Goal: Communication & Community: Answer question/provide support

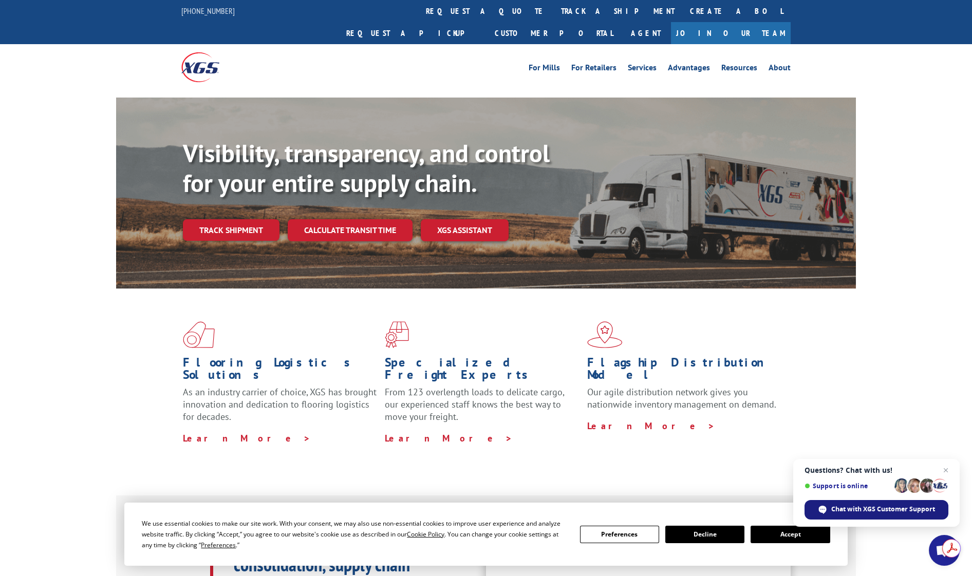
click at [898, 512] on span "Chat with XGS Customer Support" at bounding box center [883, 509] width 104 height 9
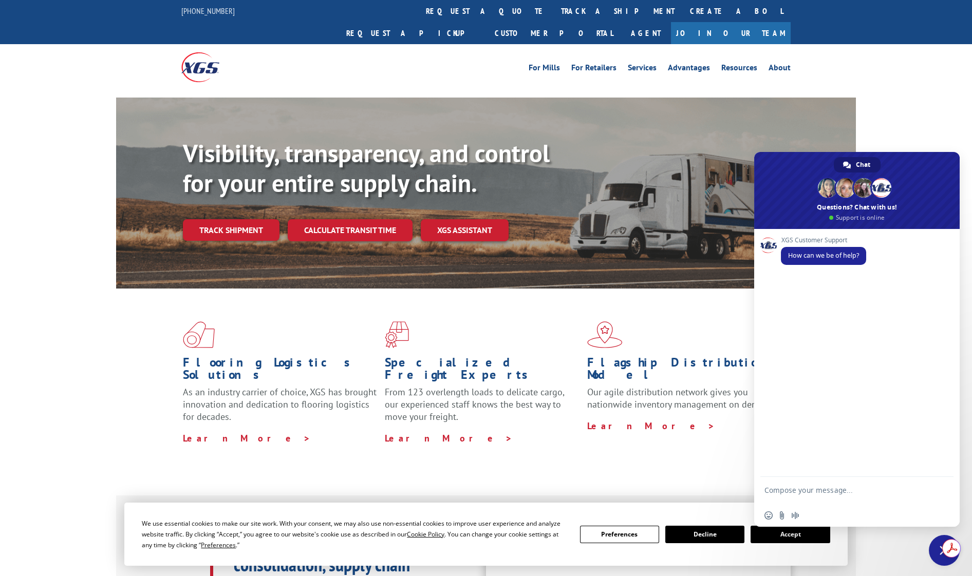
click at [805, 493] on textarea "Compose your message..." at bounding box center [845, 495] width 162 height 18
type textarea "do you have a signed delivery ticket for these two shipments."
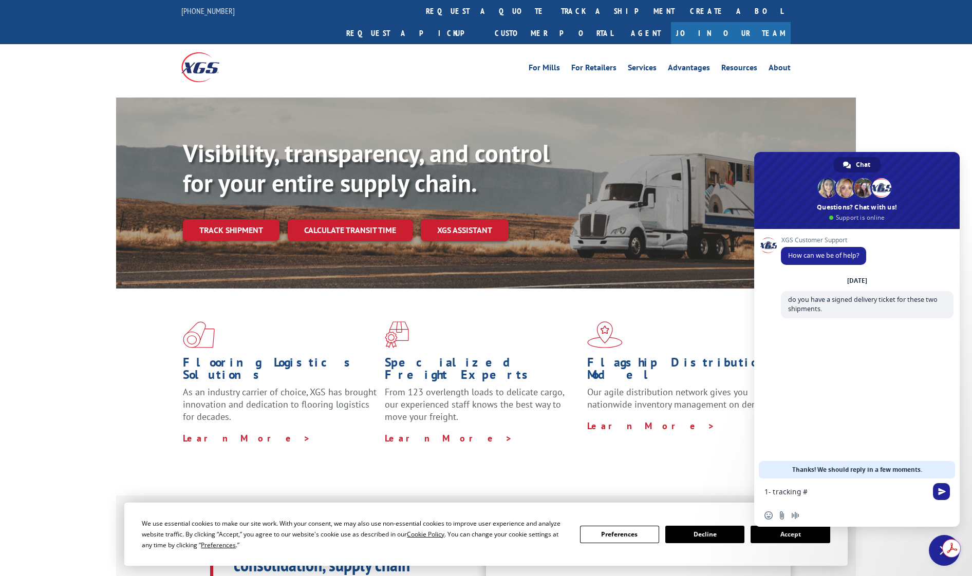
type textarea "1- tracking #17507964"
click at [796, 493] on textarea "Compose your message..." at bounding box center [845, 492] width 162 height 9
click at [816, 490] on textarea "2-tracking #" at bounding box center [845, 492] width 162 height 9
paste textarea "17543366"
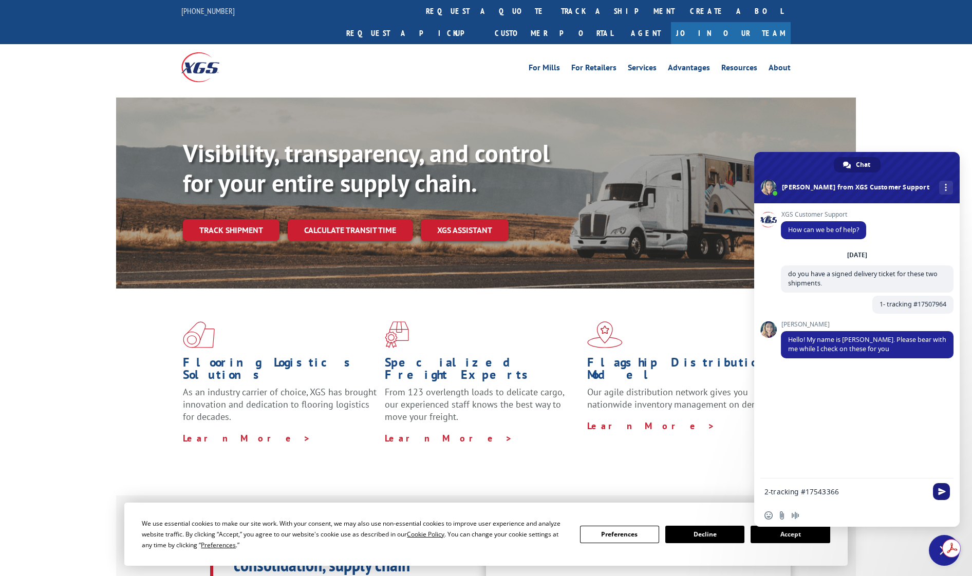
type textarea "2-tracking #17543366"
click at [938, 488] on span "Send" at bounding box center [942, 492] width 8 height 8
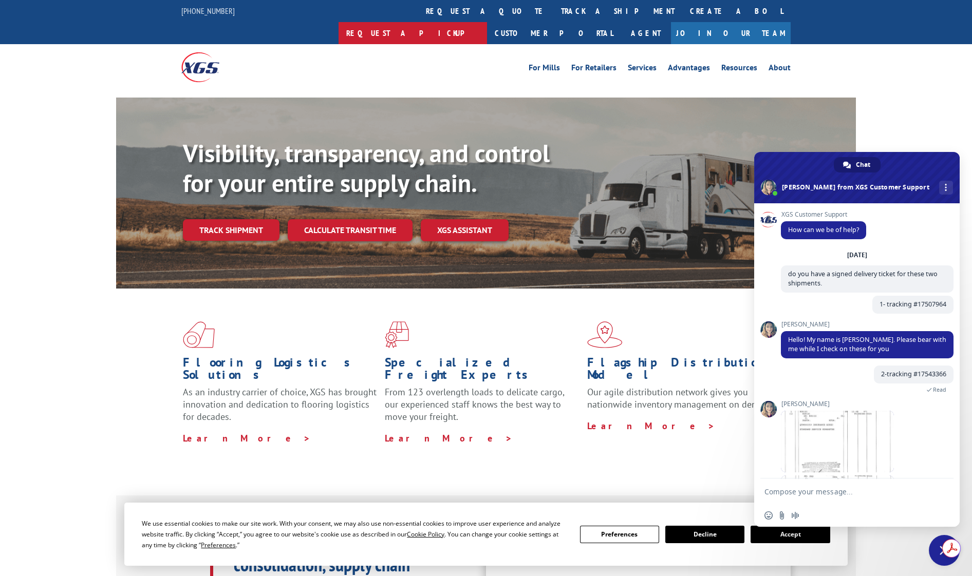
type textarea "thank you very much. have a great day!"
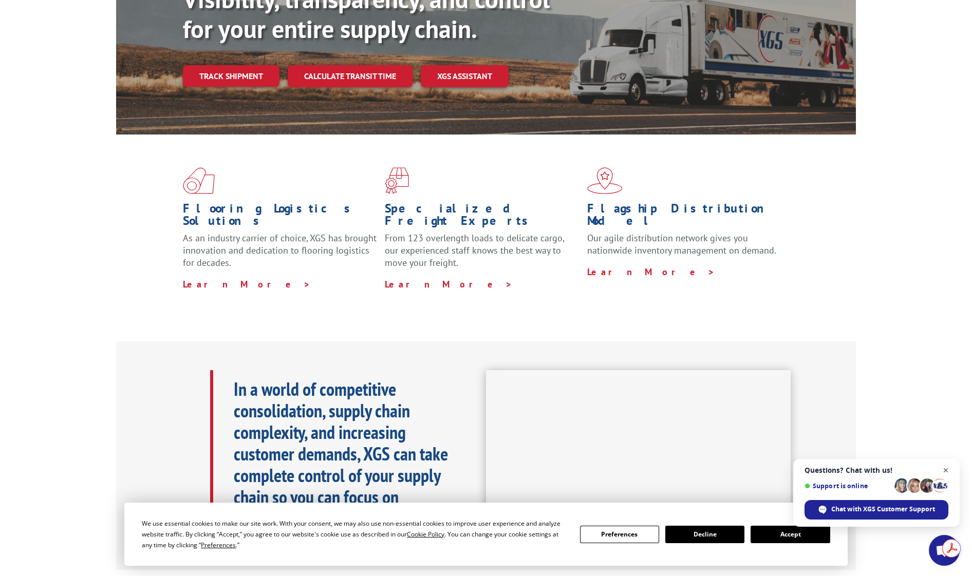
click at [944, 469] on span "Close chat" at bounding box center [946, 470] width 13 height 13
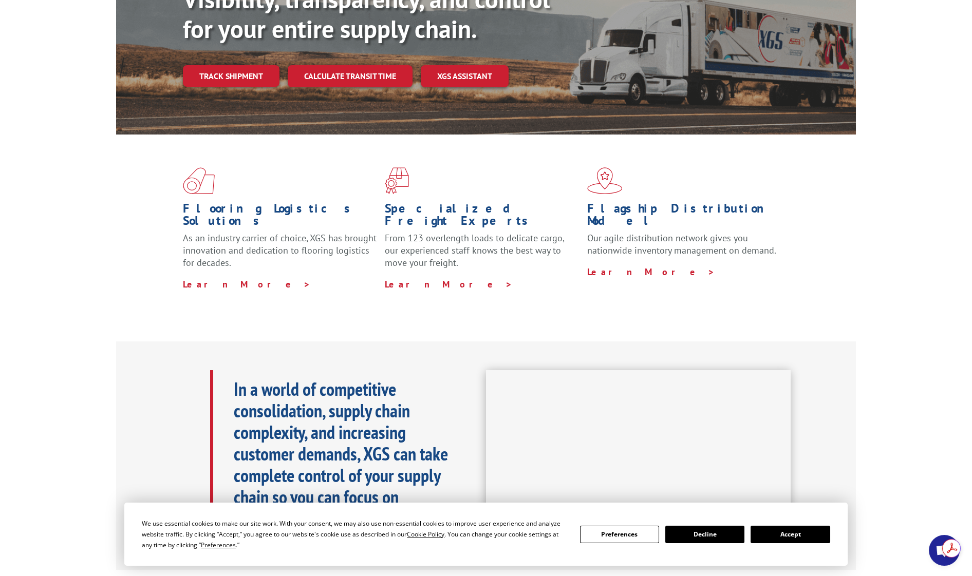
drag, startPoint x: 788, startPoint y: 535, endPoint x: 789, endPoint y: 528, distance: 7.3
click at [788, 535] on button "Accept" at bounding box center [790, 534] width 79 height 17
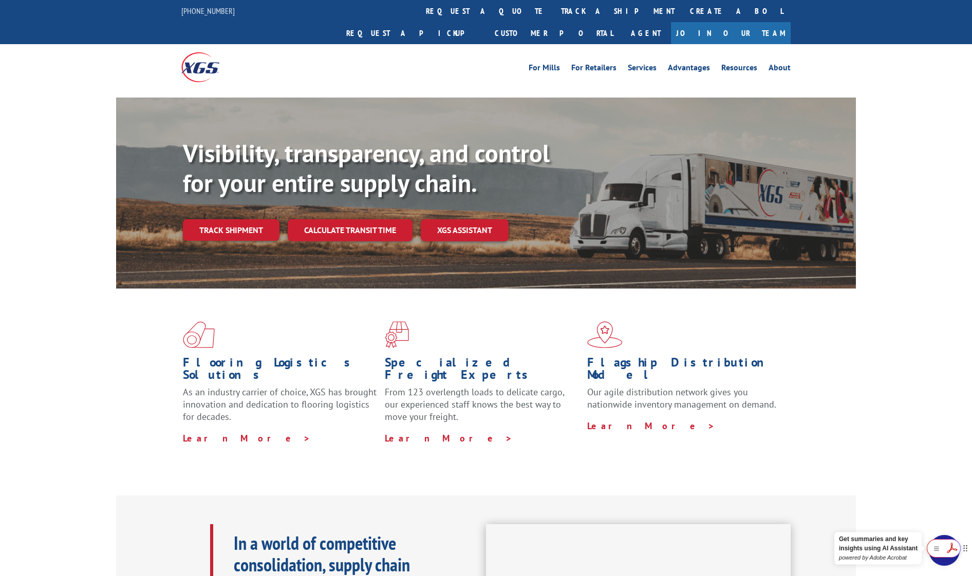
click at [949, 554] on icon at bounding box center [951, 548] width 17 height 16
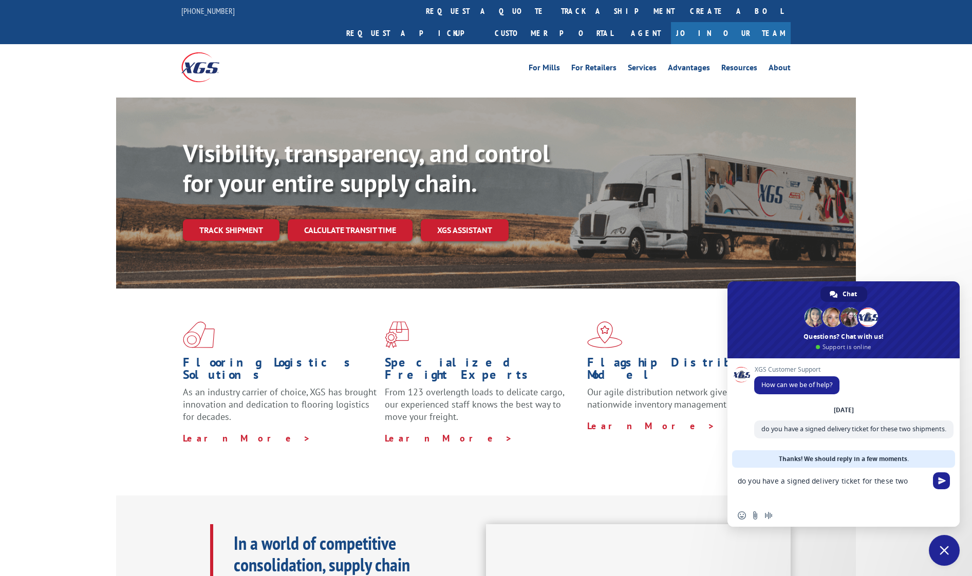
type textarea "1-"
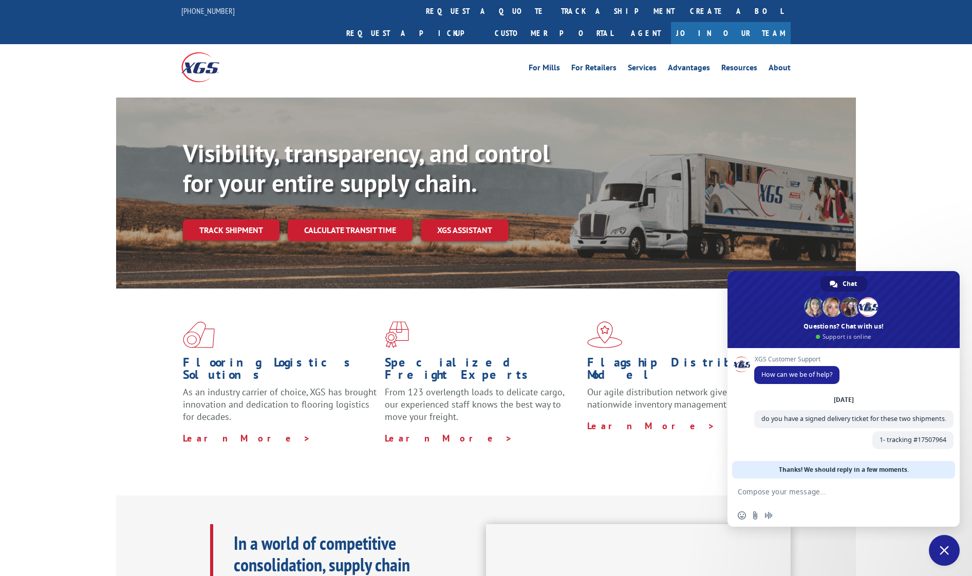
type textarea "2-tracking #"
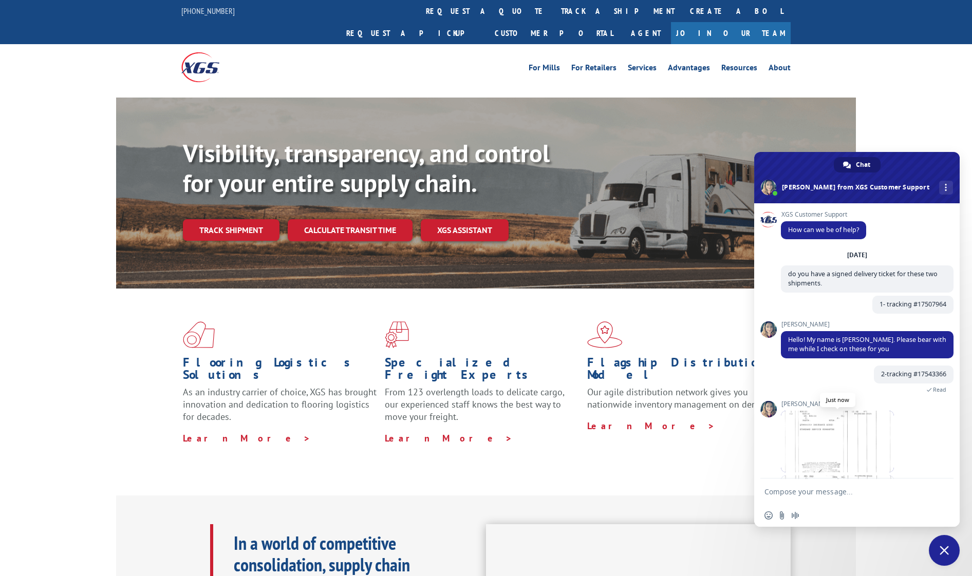
click at [830, 459] on span at bounding box center [837, 442] width 113 height 62
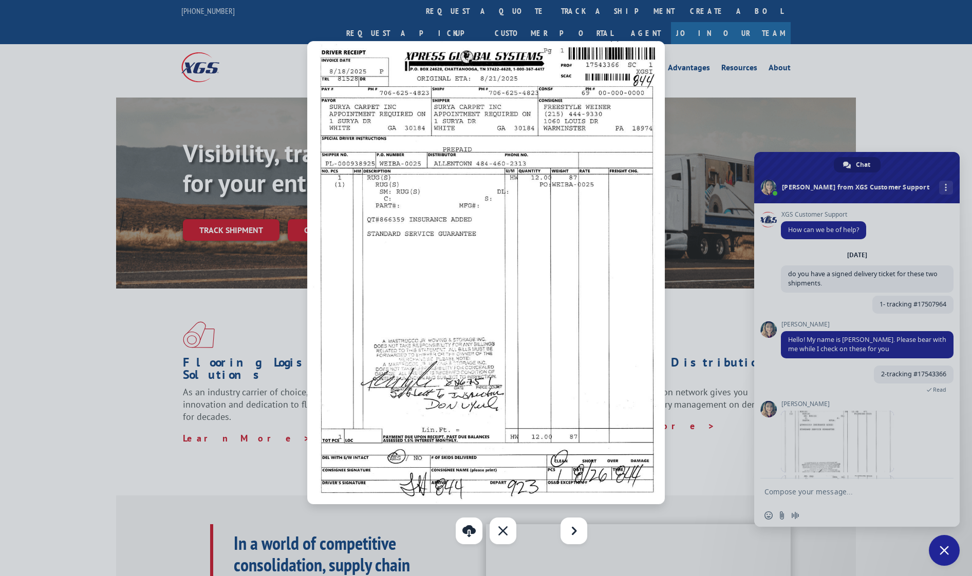
drag, startPoint x: 196, startPoint y: 379, endPoint x: 444, endPoint y: 526, distance: 288.4
click at [196, 379] on div at bounding box center [486, 288] width 972 height 576
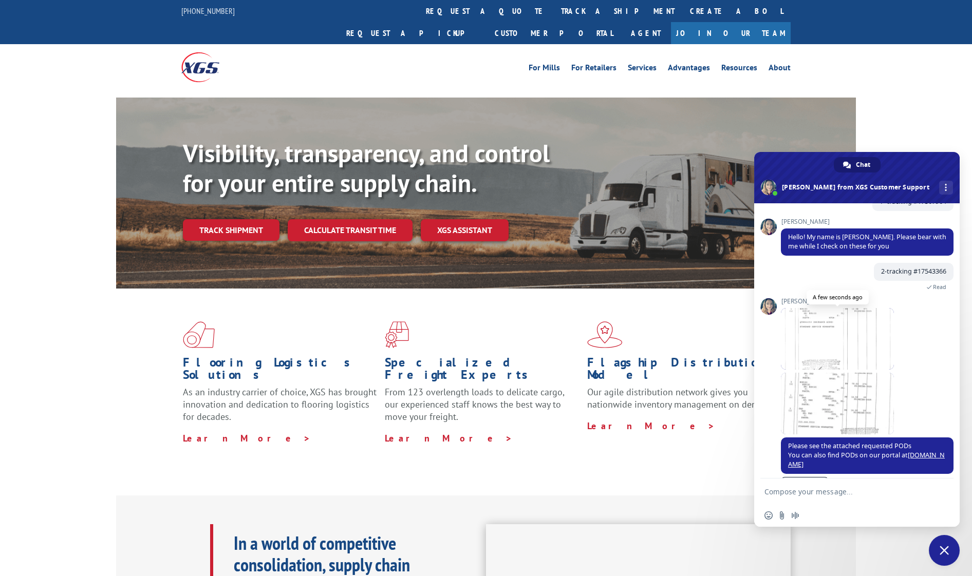
scroll to position [51, 0]
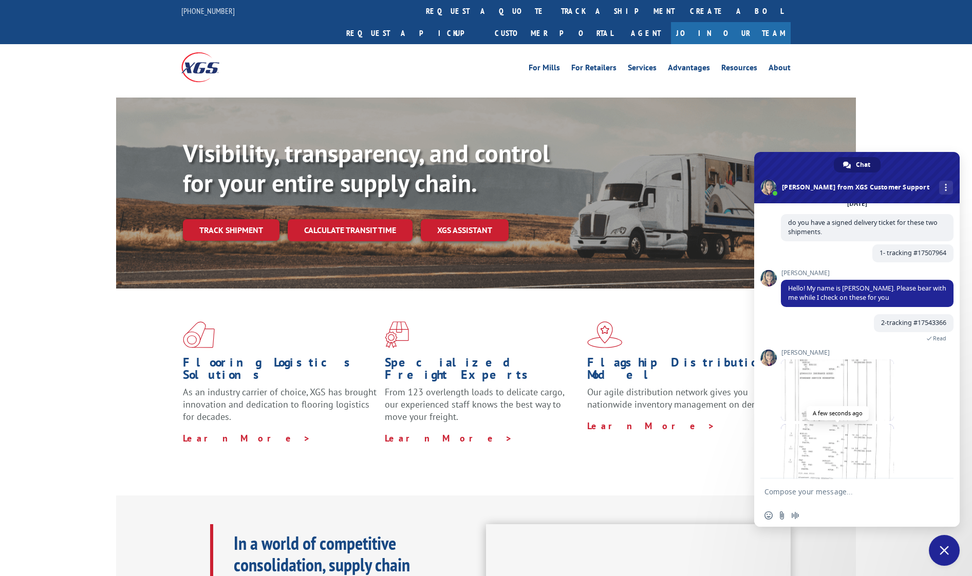
click at [867, 458] on span at bounding box center [837, 455] width 113 height 62
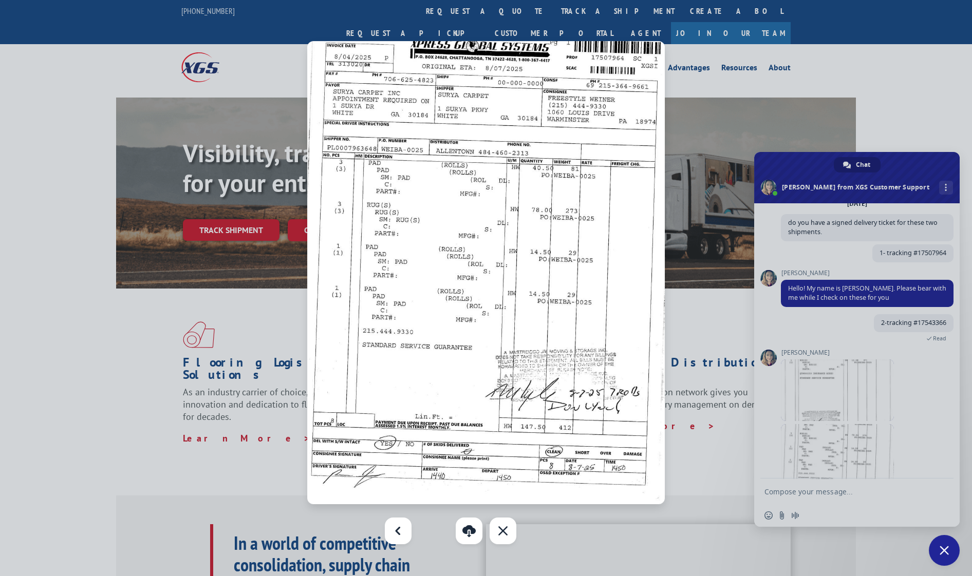
click at [437, 323] on img at bounding box center [486, 272] width 358 height 463
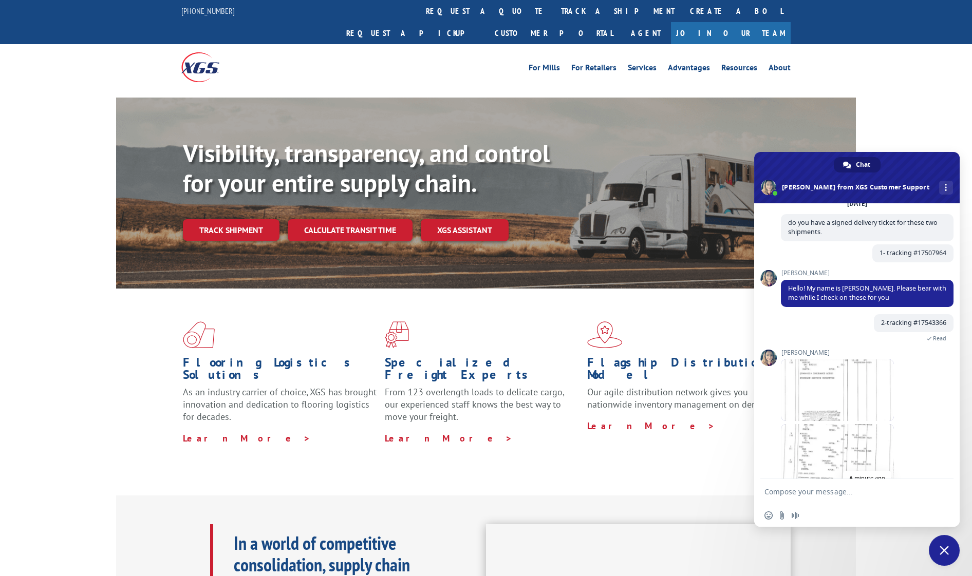
scroll to position [136, 0]
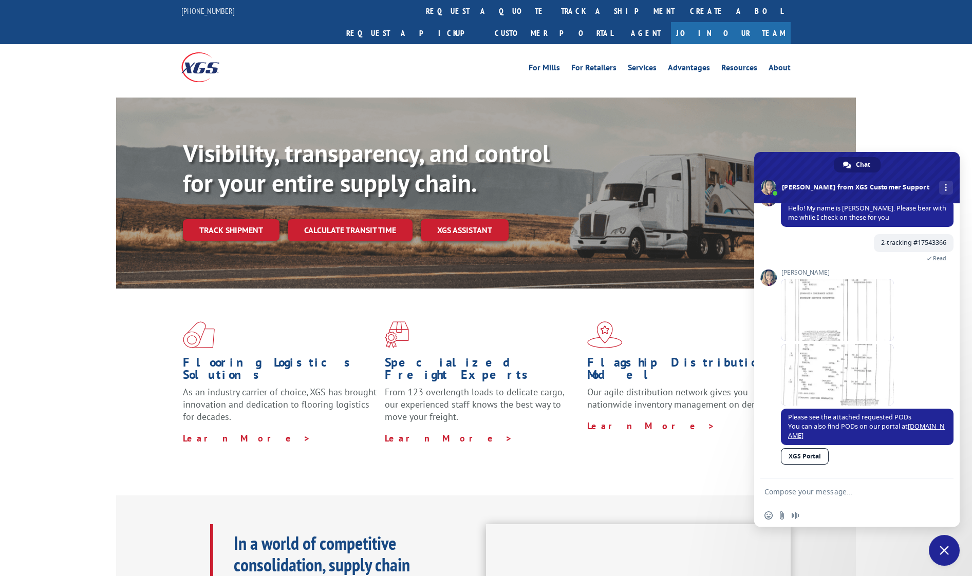
click at [794, 489] on textarea "Compose your message..." at bounding box center [845, 492] width 162 height 9
type textarea "thank you very much. have a great day!"
click at [943, 493] on span "Send" at bounding box center [942, 492] width 8 height 8
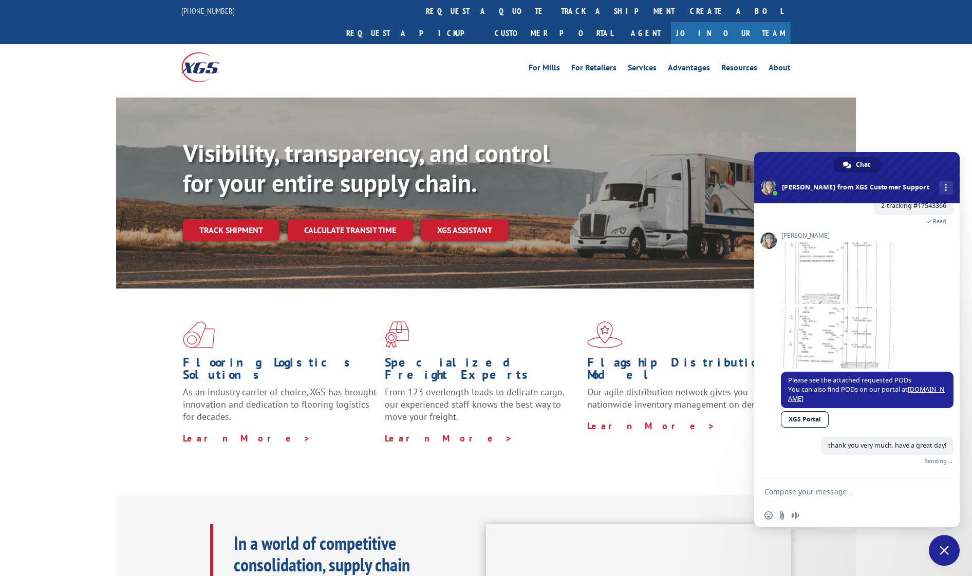
scroll to position [161, 0]
click at [868, 278] on span at bounding box center [837, 276] width 113 height 62
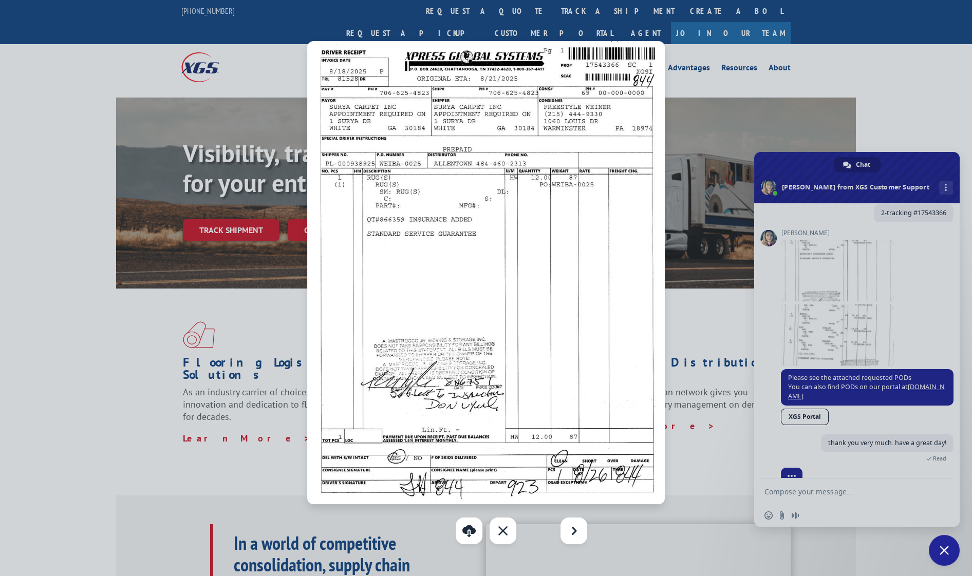
scroll to position [181, 0]
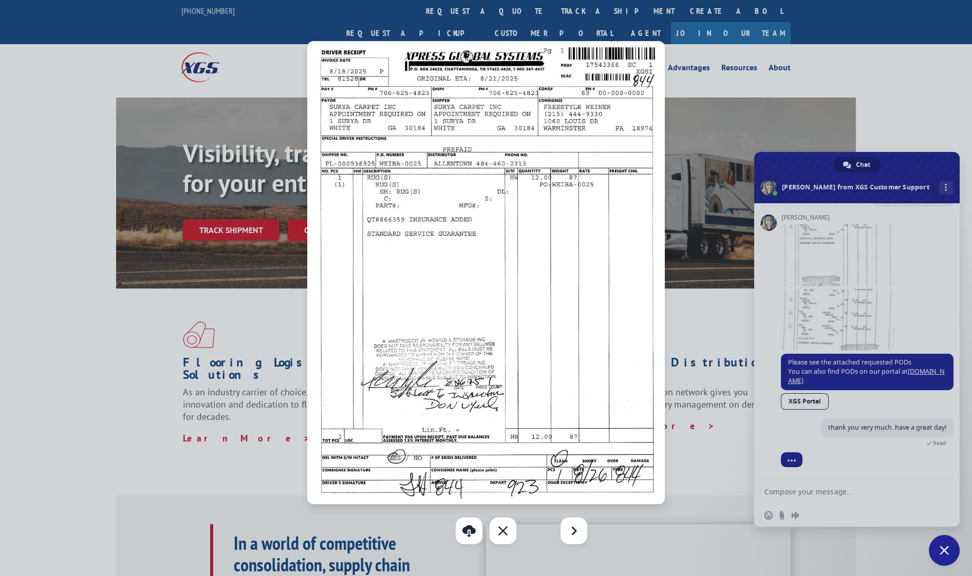
click at [811, 338] on div at bounding box center [486, 288] width 972 height 576
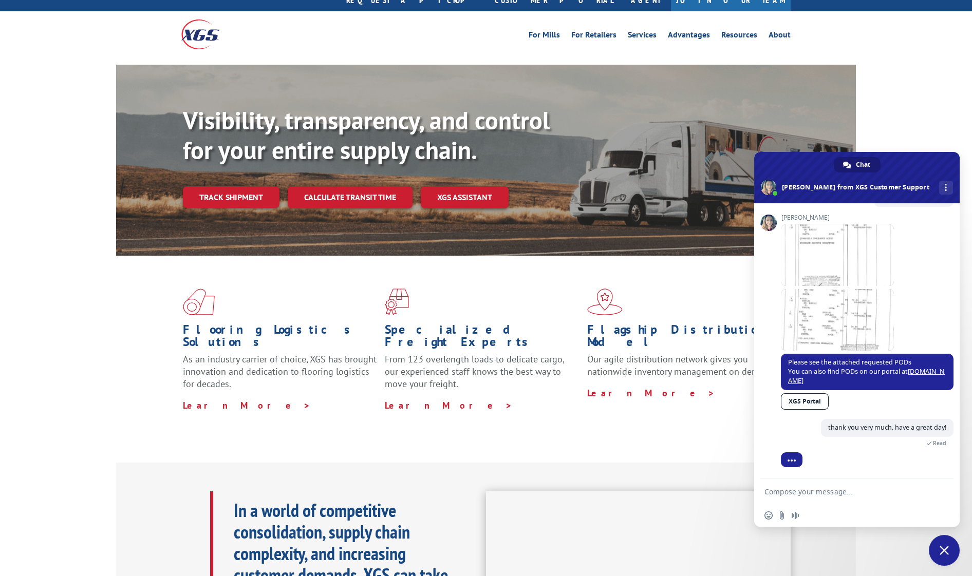
scroll to position [103, 0]
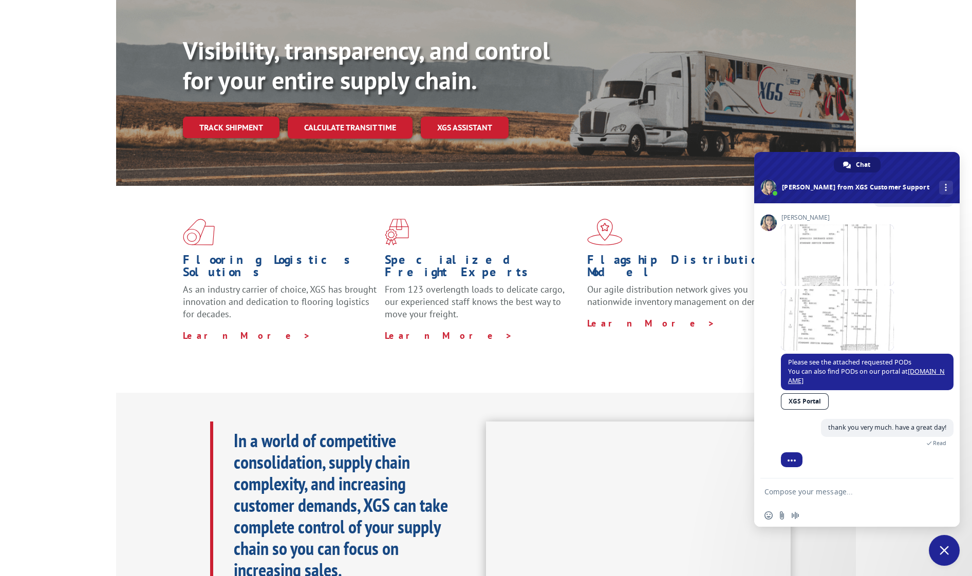
click at [807, 405] on link "XGS Portal" at bounding box center [805, 402] width 48 height 16
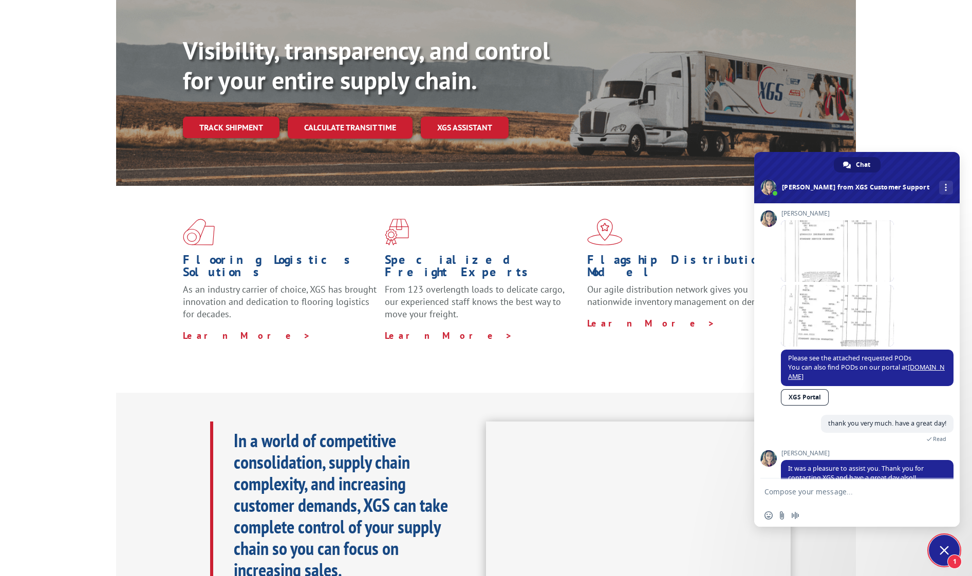
scroll to position [236, 0]
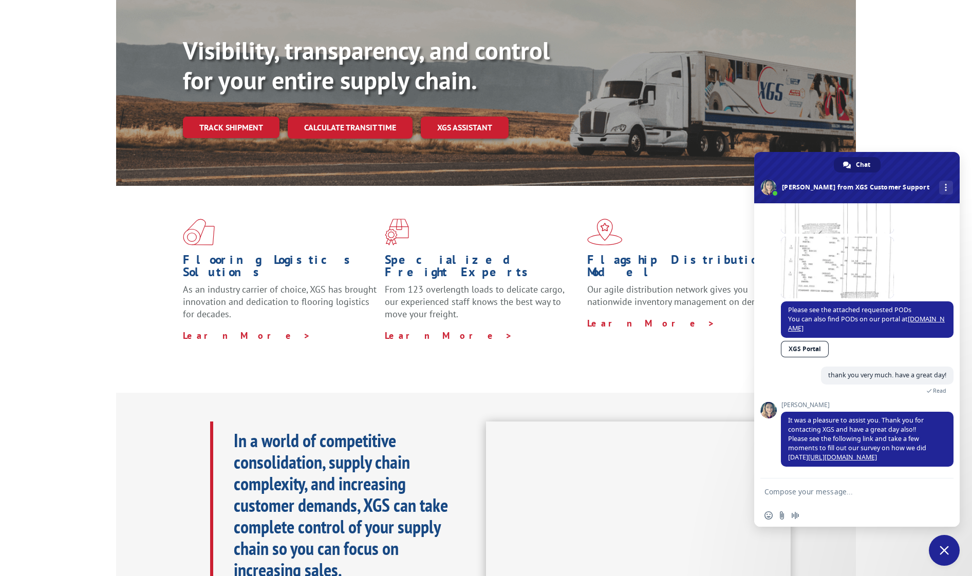
click at [809, 352] on link "XGS Portal" at bounding box center [805, 349] width 48 height 16
